Goal: Communication & Community: Answer question/provide support

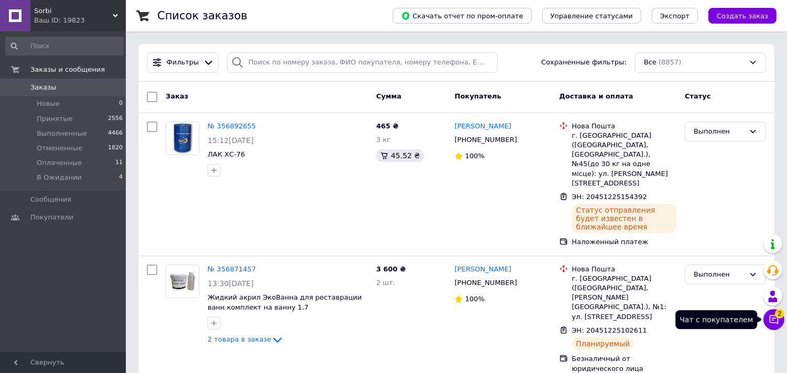
click at [772, 319] on icon at bounding box center [774, 320] width 10 height 10
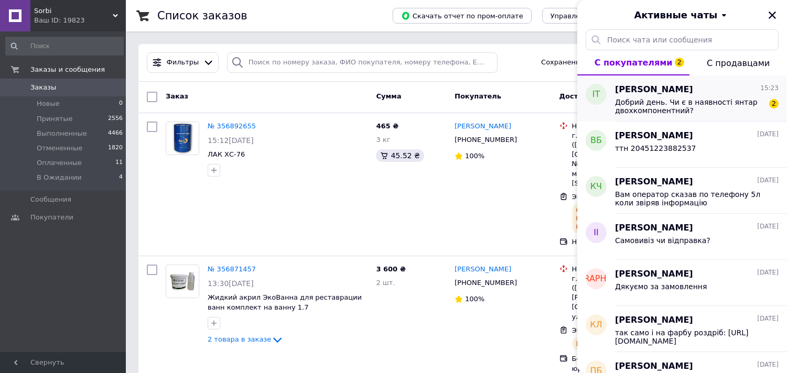
click at [732, 109] on span "Добрий день. Чи є в наявності янтар двохкомпонентний?" at bounding box center [689, 106] width 149 height 17
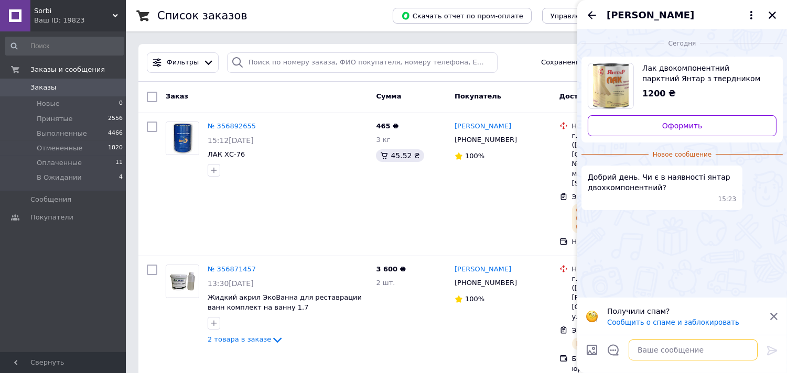
click at [672, 353] on textarea at bounding box center [693, 350] width 129 height 21
type textarea "L"
type textarea "Доброго дня"
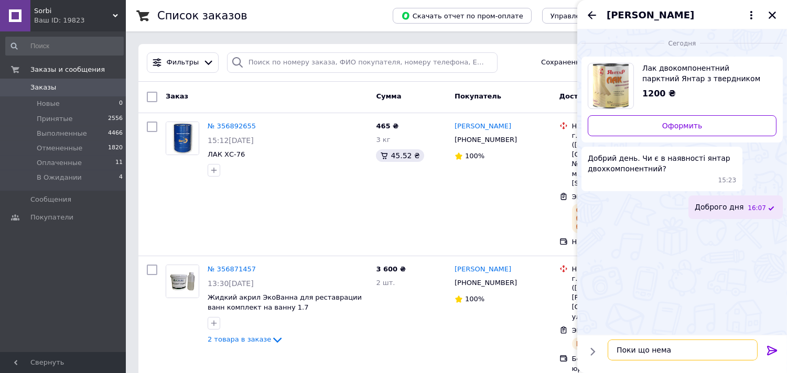
type textarea "Поки що немає"
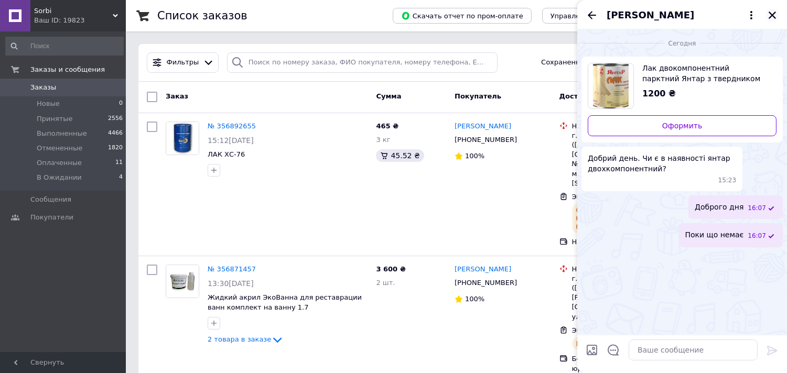
click at [769, 17] on icon "Закрыть" at bounding box center [772, 14] width 9 height 9
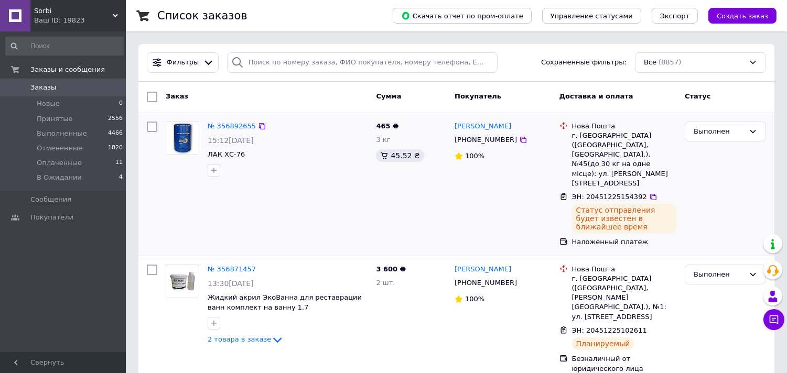
click at [242, 192] on div "№ 356892655 15:12[DATE] ЛАК ХС-76" at bounding box center [266, 184] width 210 height 134
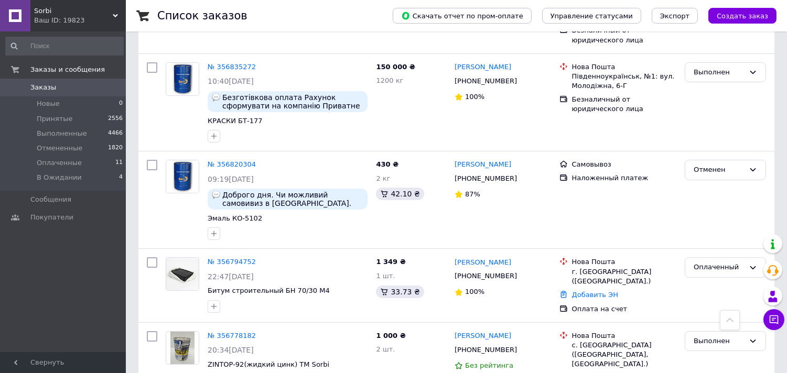
scroll to position [349, 0]
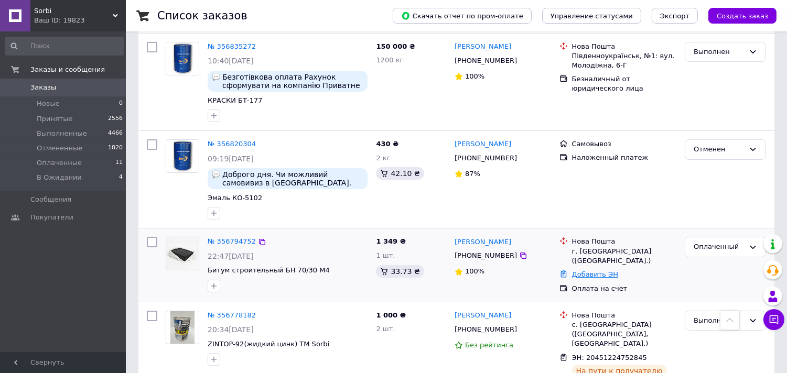
click at [591, 271] on link "Добавить ЭН" at bounding box center [595, 275] width 46 height 8
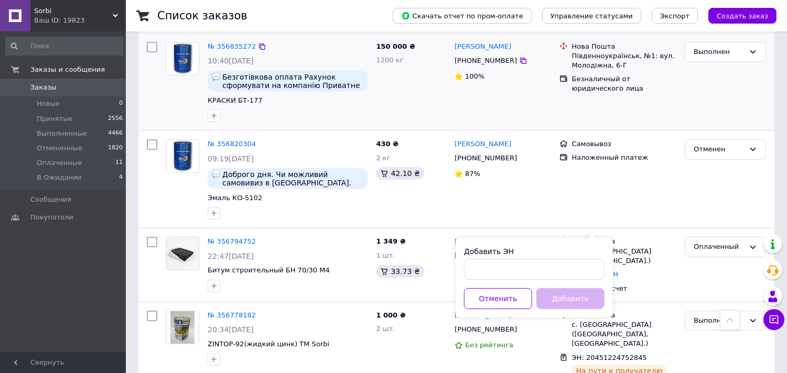
drag, startPoint x: 714, startPoint y: 102, endPoint x: 619, endPoint y: 86, distance: 95.7
click at [720, 144] on div "Отменен" at bounding box center [719, 149] width 51 height 11
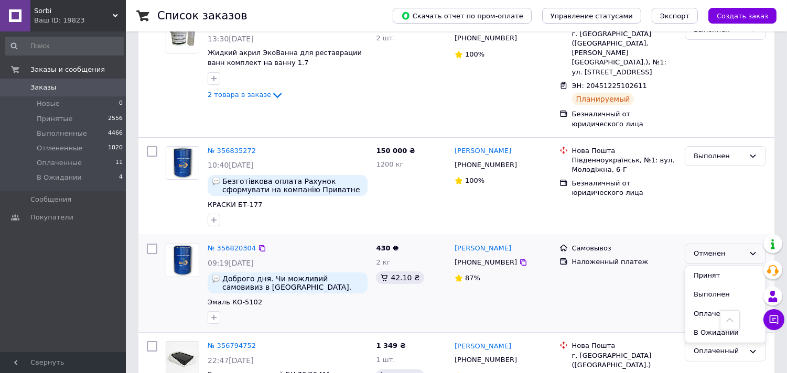
scroll to position [233, 0]
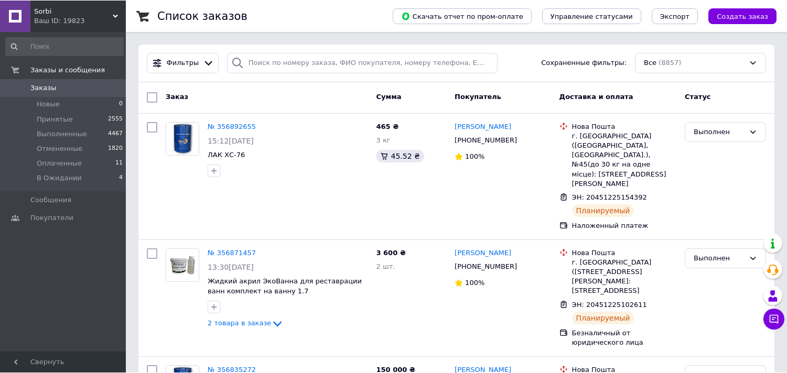
scroll to position [233, 0]
